Goal: Information Seeking & Learning: Learn about a topic

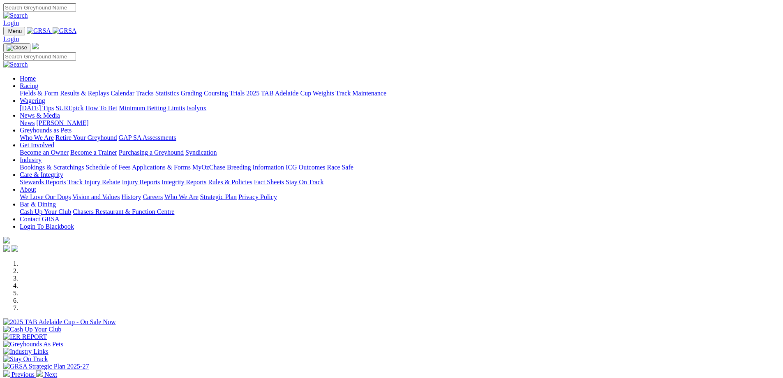
click at [38, 82] on link "Racing" at bounding box center [29, 85] width 18 height 7
click at [134, 90] on link "Calendar" at bounding box center [123, 93] width 24 height 7
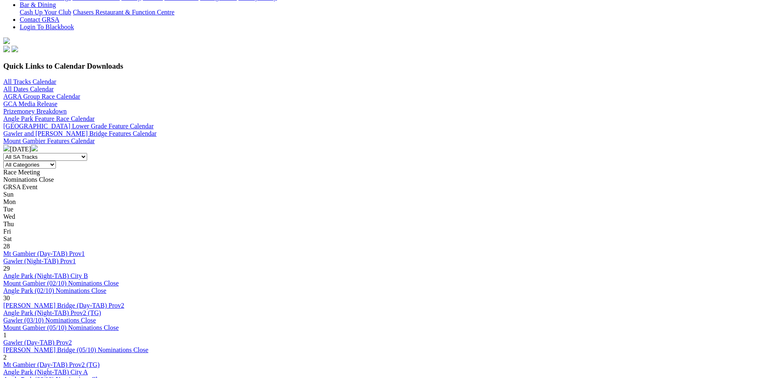
scroll to position [247, 0]
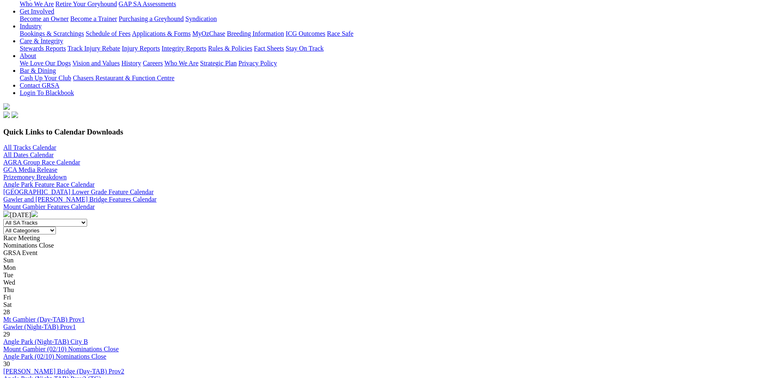
scroll to position [198, 0]
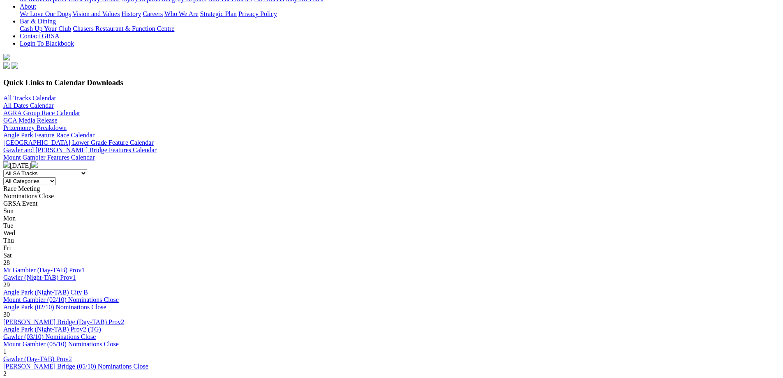
click at [106, 303] on link "Angle Park (02/10) Nominations Close" at bounding box center [54, 306] width 103 height 7
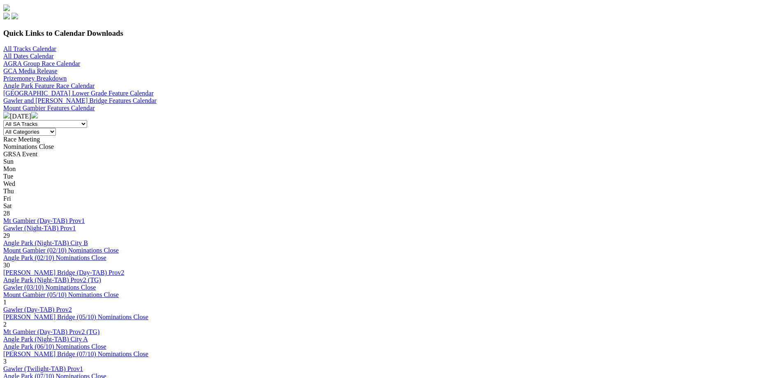
scroll to position [255, 0]
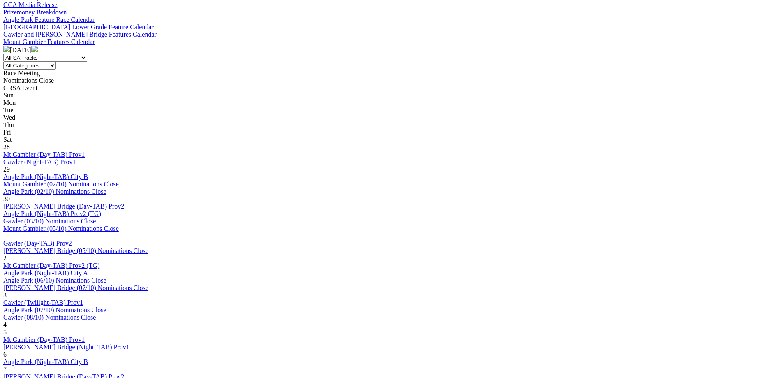
scroll to position [338, 0]
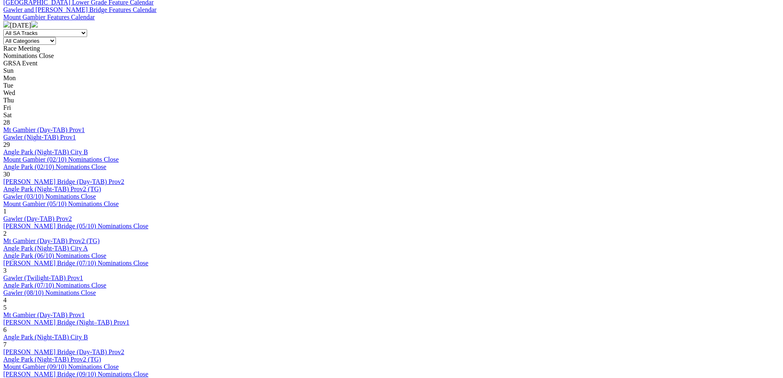
click at [106, 377] on link "Angle Park (10/10) Nominations Close" at bounding box center [54, 381] width 103 height 7
